Goal: Task Accomplishment & Management: Manage account settings

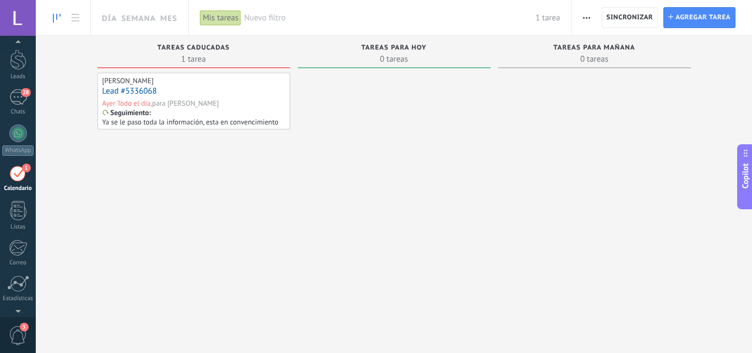
click at [17, 172] on div "1" at bounding box center [18, 173] width 18 height 17
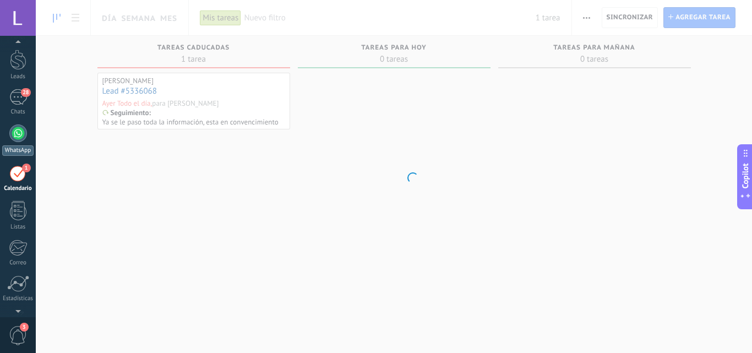
click at [20, 126] on div at bounding box center [18, 133] width 18 height 18
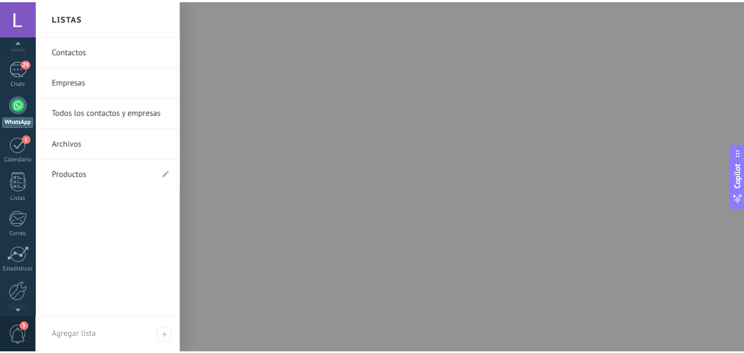
scroll to position [105, 0]
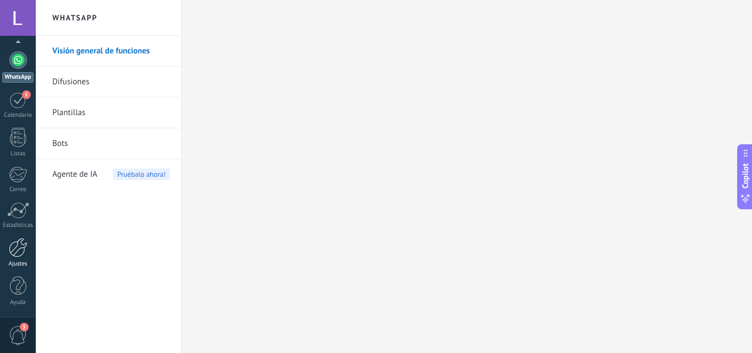
click at [15, 245] on div at bounding box center [18, 247] width 19 height 19
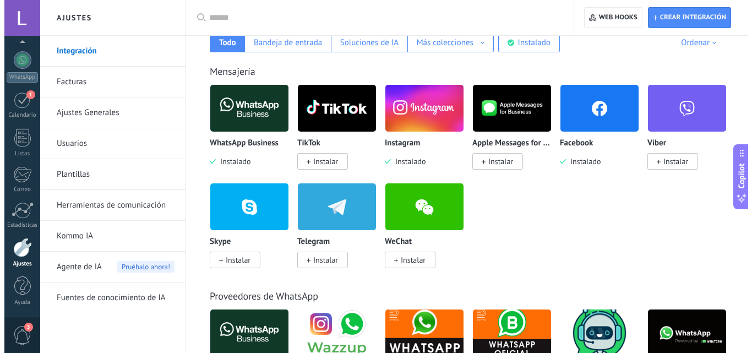
scroll to position [110, 0]
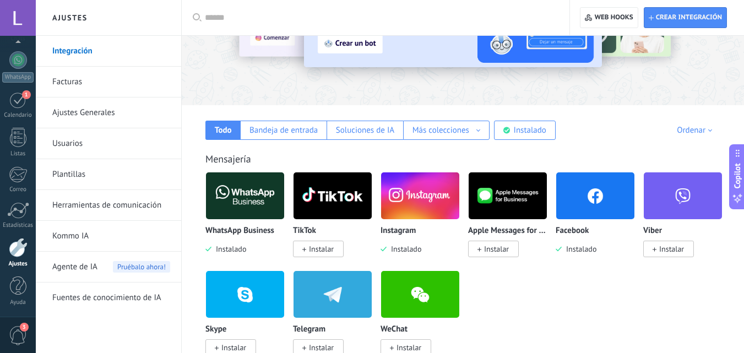
click at [575, 204] on img at bounding box center [595, 195] width 78 height 53
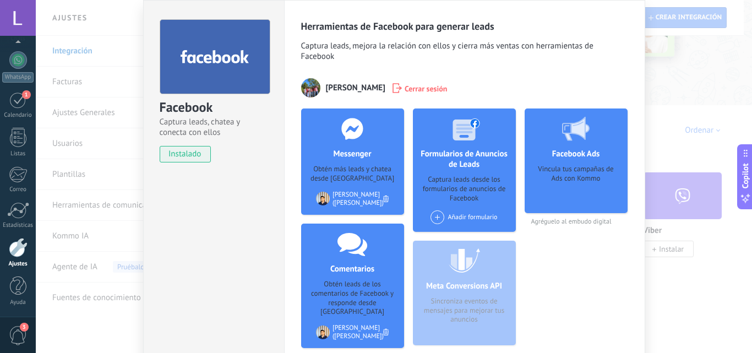
scroll to position [55, 0]
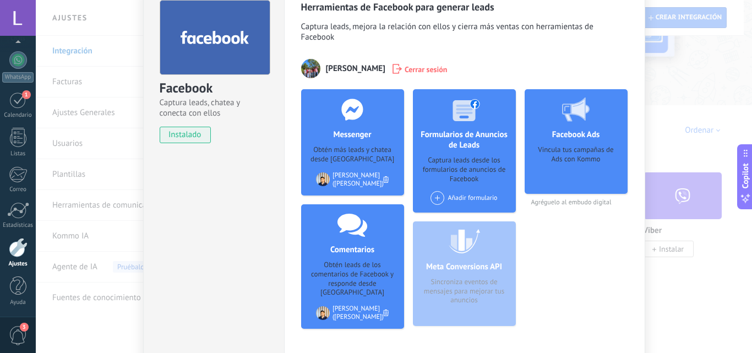
click at [452, 270] on div "Meta Conversions API Sincroniza eventos de mensajes para mejorar tus anuncios" at bounding box center [464, 273] width 103 height 105
click at [453, 282] on div "Meta Conversions API Sincroniza eventos de mensajes para mejorar tus anuncios" at bounding box center [464, 273] width 103 height 105
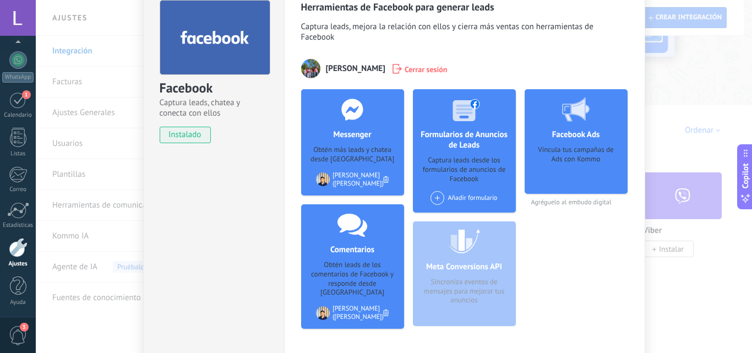
click at [585, 184] on div "Vincula tus campañas de Ads con Kommo" at bounding box center [576, 165] width 85 height 41
click at [13, 100] on div "1" at bounding box center [18, 99] width 18 height 17
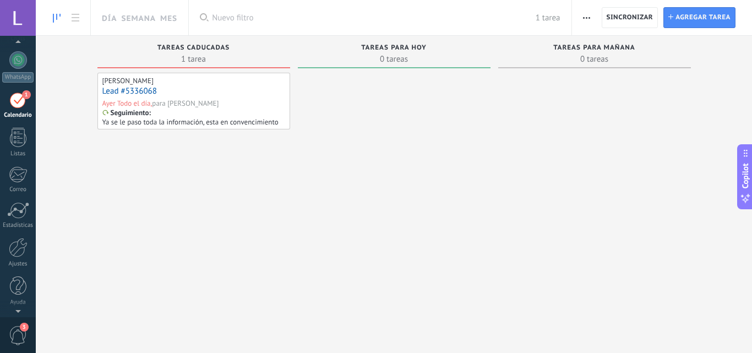
scroll to position [32, 0]
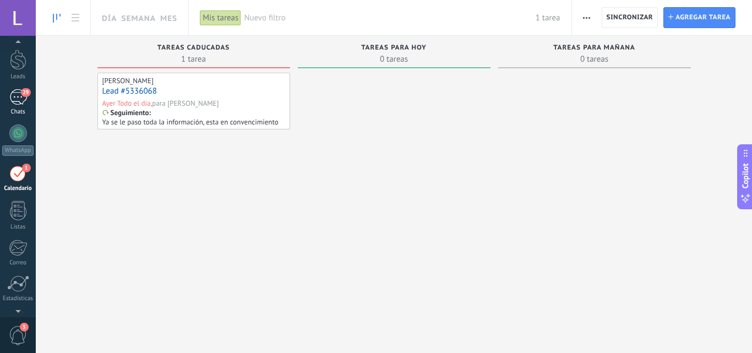
click at [24, 100] on div "29" at bounding box center [18, 97] width 18 height 16
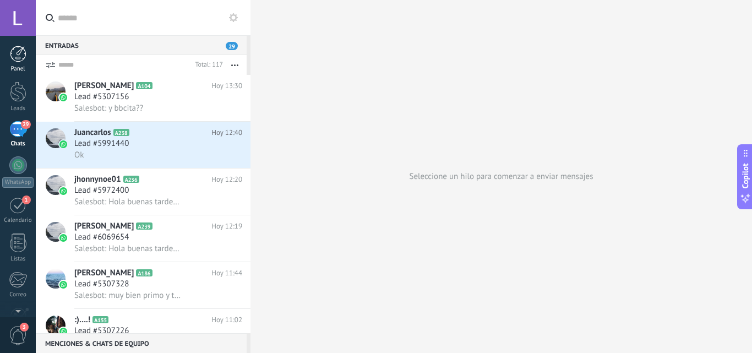
click at [12, 53] on div at bounding box center [18, 54] width 17 height 17
click at [19, 25] on div at bounding box center [18, 18] width 36 height 36
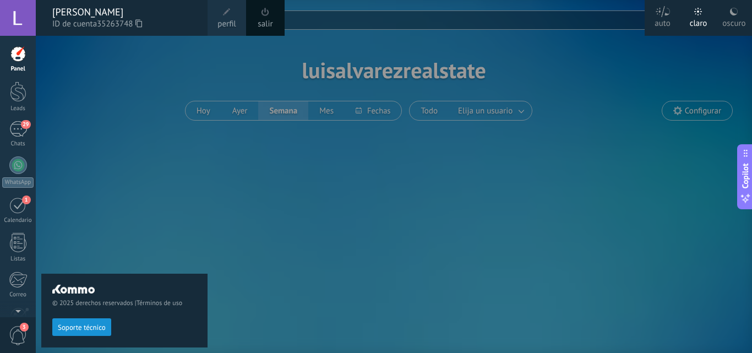
click at [94, 7] on div "[PERSON_NAME]" at bounding box center [124, 12] width 144 height 12
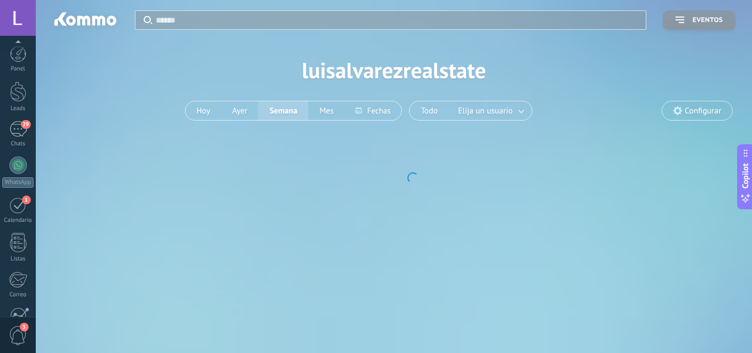
scroll to position [105, 0]
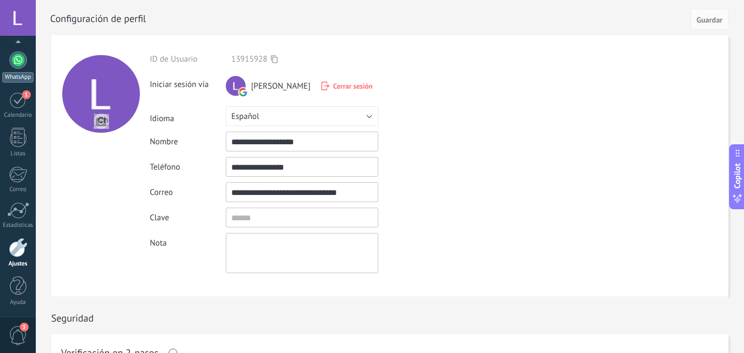
click at [15, 58] on div at bounding box center [18, 60] width 18 height 18
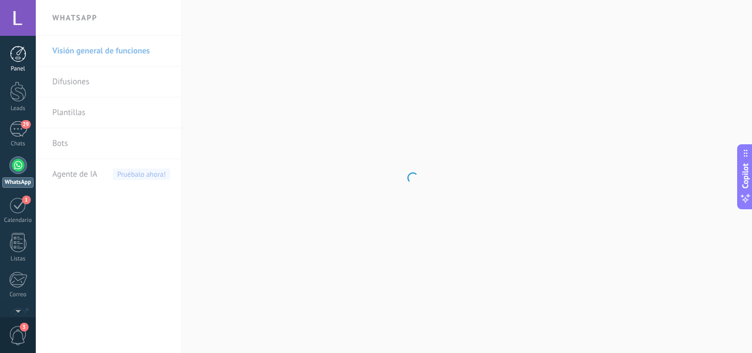
click at [16, 48] on div at bounding box center [18, 54] width 17 height 17
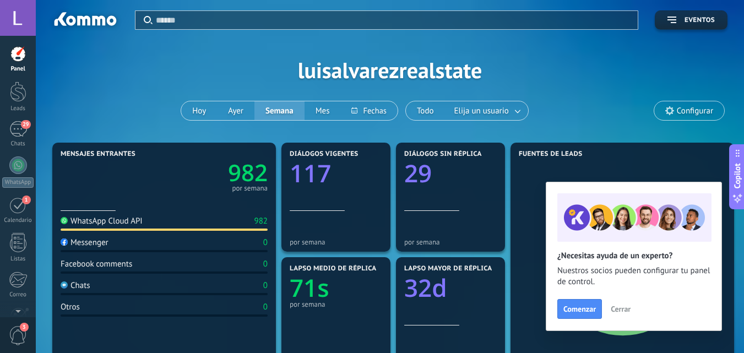
scroll to position [110, 0]
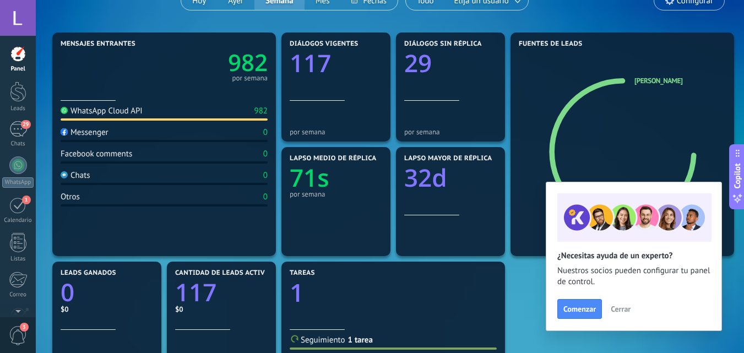
click at [20, 20] on div at bounding box center [18, 18] width 36 height 36
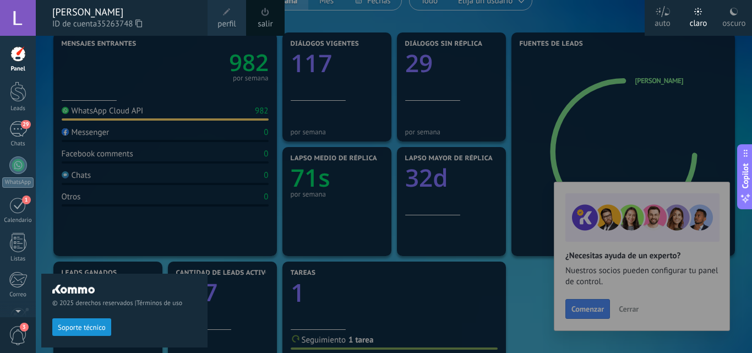
click at [24, 57] on div at bounding box center [18, 54] width 17 height 17
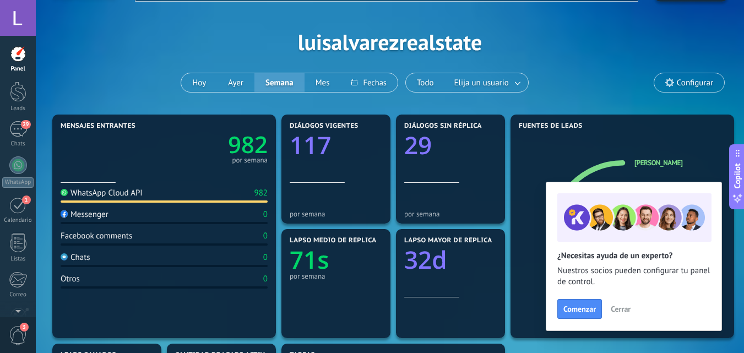
scroll to position [110, 0]
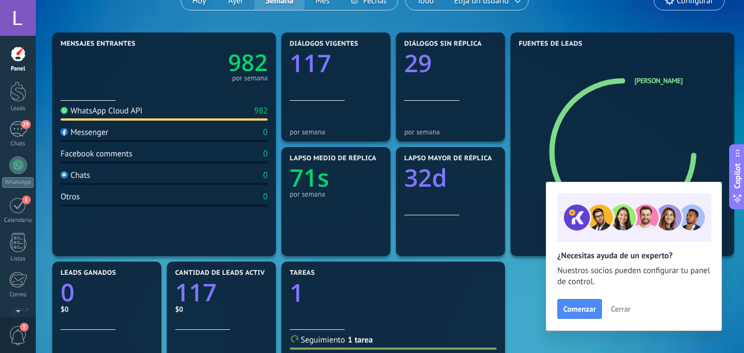
click at [629, 315] on button "Cerrar" at bounding box center [621, 309] width 30 height 17
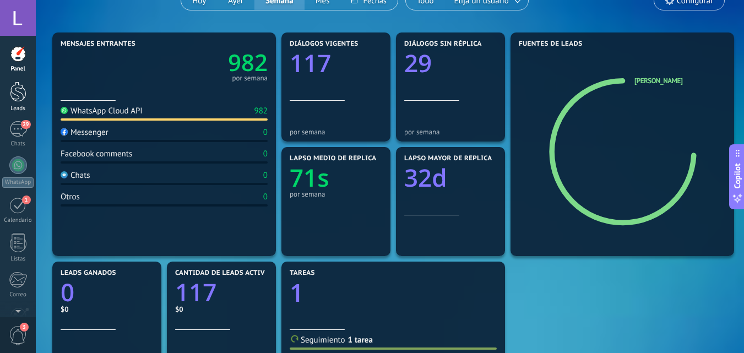
click at [14, 87] on div at bounding box center [18, 91] width 17 height 20
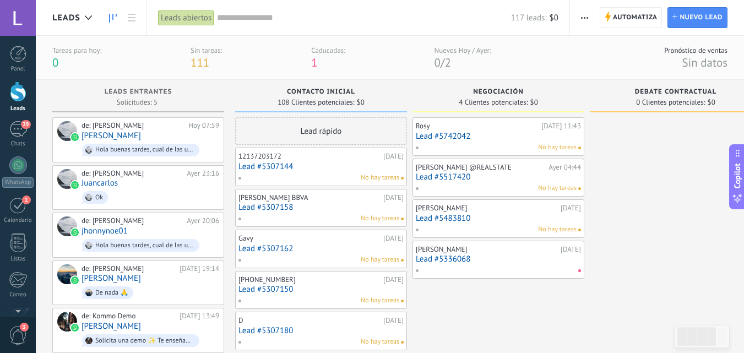
click at [529, 267] on div at bounding box center [495, 270] width 161 height 10
click at [542, 259] on link "Lead #5336068" at bounding box center [498, 258] width 165 height 9
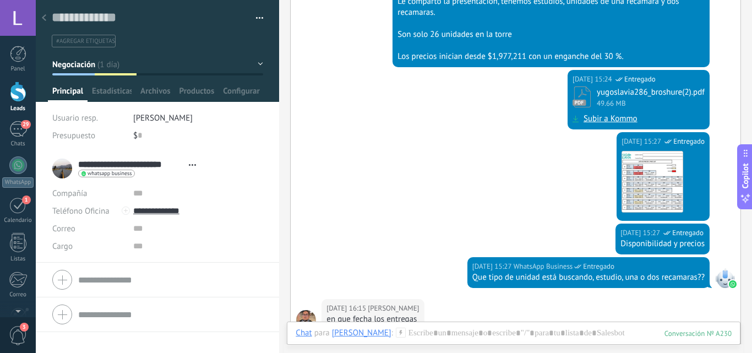
scroll to position [496, 0]
